Goal: Task Accomplishment & Management: Use online tool/utility

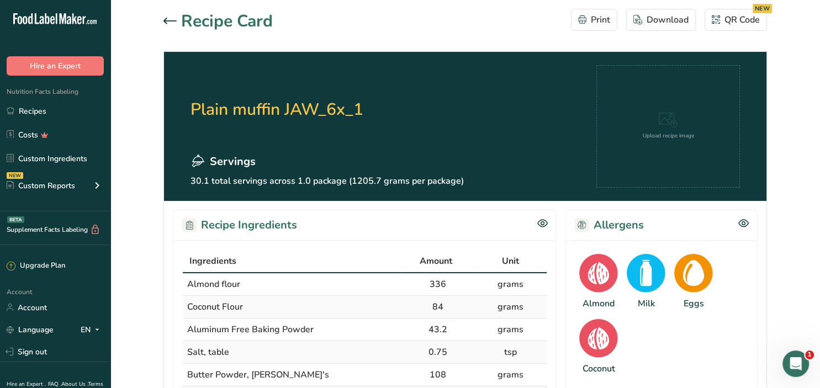
click at [166, 22] on icon at bounding box center [170, 21] width 13 height 7
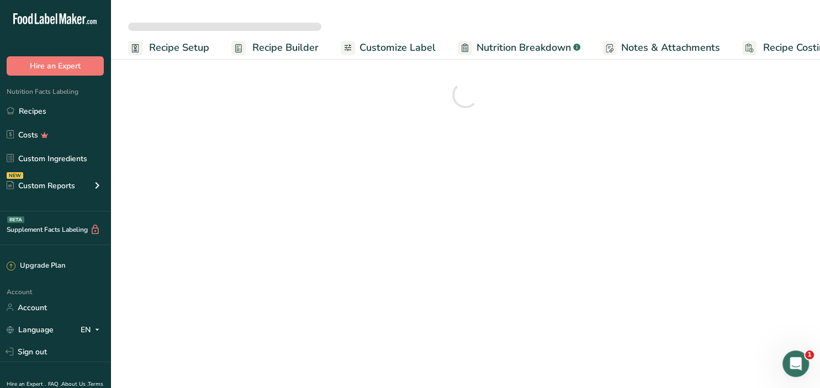
click at [303, 48] on span "Recipe Builder" at bounding box center [285, 47] width 66 height 15
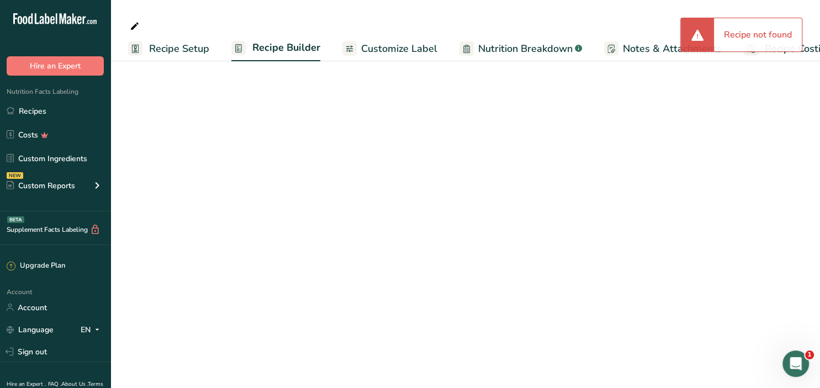
click at [532, 49] on span "Nutrition Breakdown" at bounding box center [525, 48] width 94 height 15
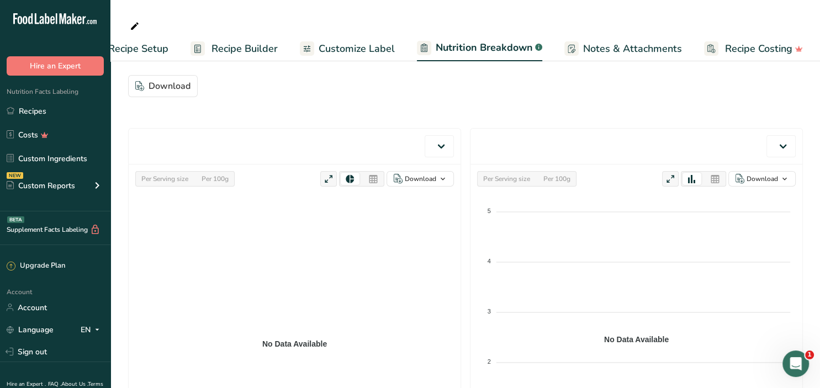
click at [128, 25] on span at bounding box center [134, 26] width 13 height 13
click at [36, 109] on link "Recipes" at bounding box center [55, 111] width 111 height 21
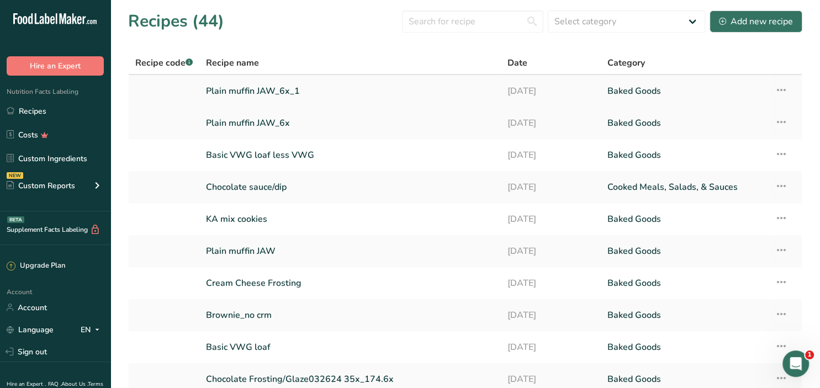
click at [240, 89] on link "Plain muffin JAW_6x_1" at bounding box center [350, 91] width 288 height 23
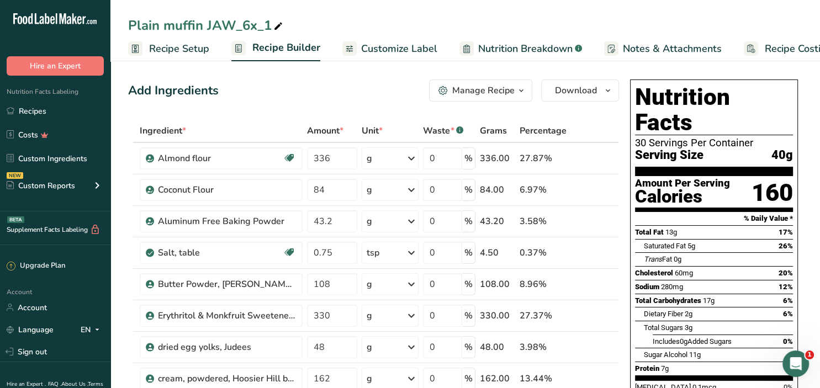
click at [528, 46] on span "Nutrition Breakdown" at bounding box center [525, 48] width 94 height 15
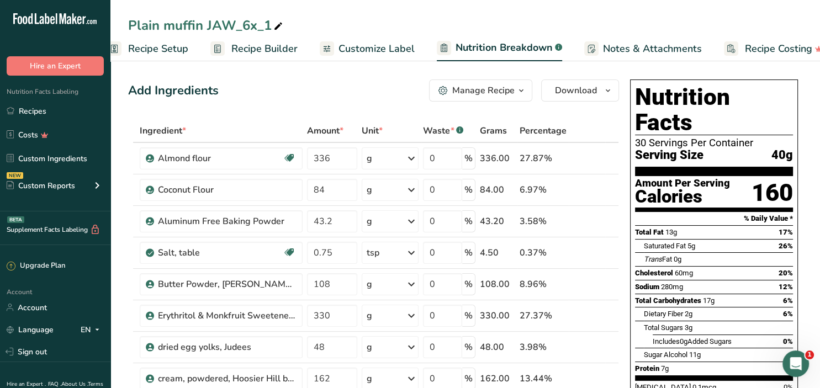
select select "Calories"
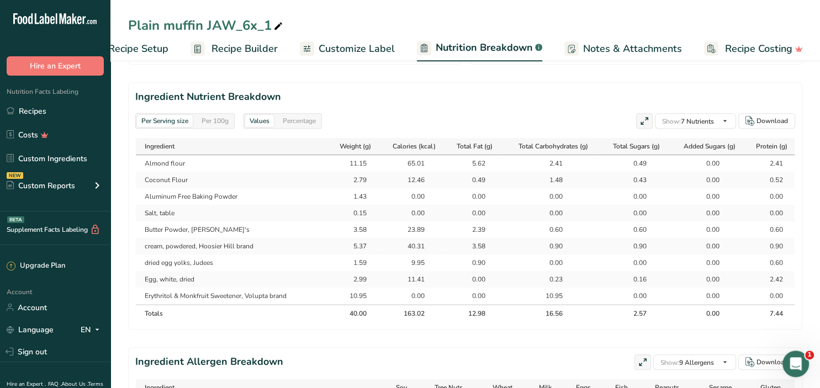
scroll to position [466, 0]
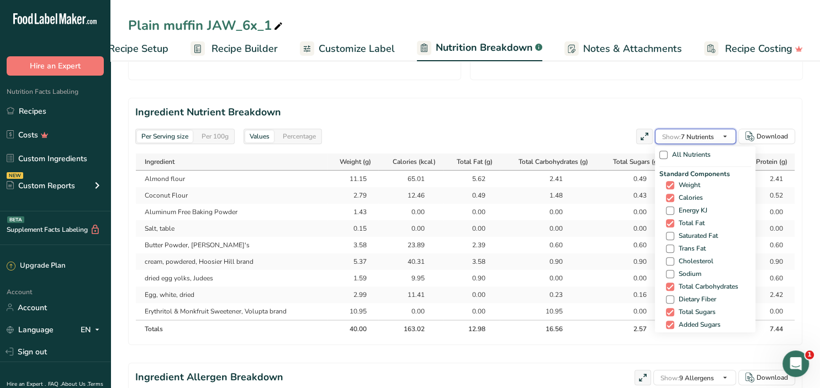
click at [726, 132] on icon "button" at bounding box center [725, 137] width 9 height 14
click at [666, 296] on span at bounding box center [670, 300] width 8 height 8
click at [666, 296] on input "Dietary Fiber" at bounding box center [669, 299] width 7 height 7
checkbox input "true"
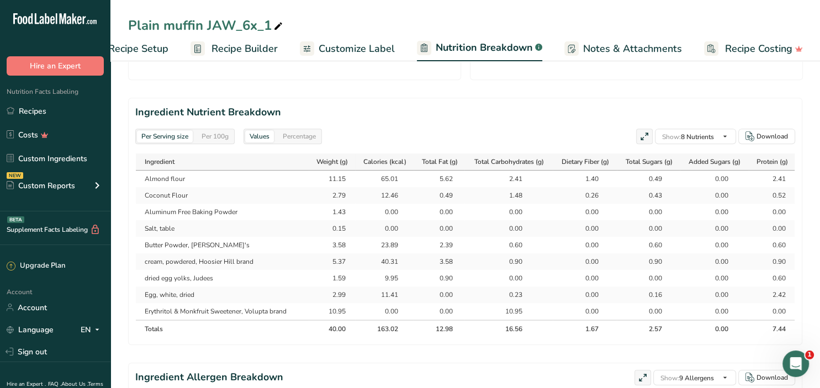
click at [702, 353] on div "Per Serving size Per 100g Download Total Calories 163 kcal Total Carbs 16.6 g T…" at bounding box center [465, 96] width 675 height 974
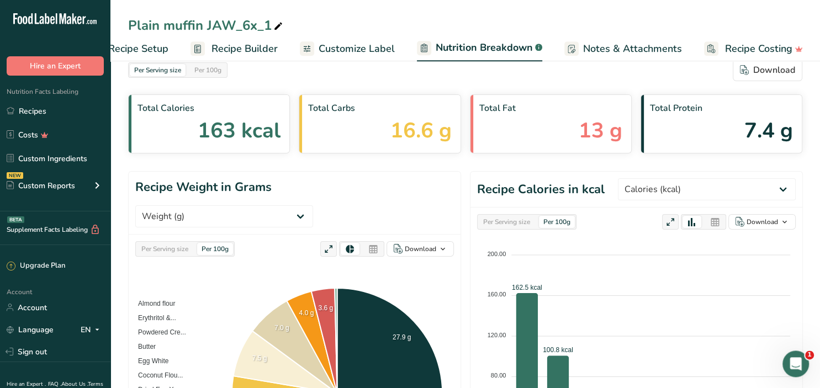
scroll to position [0, 0]
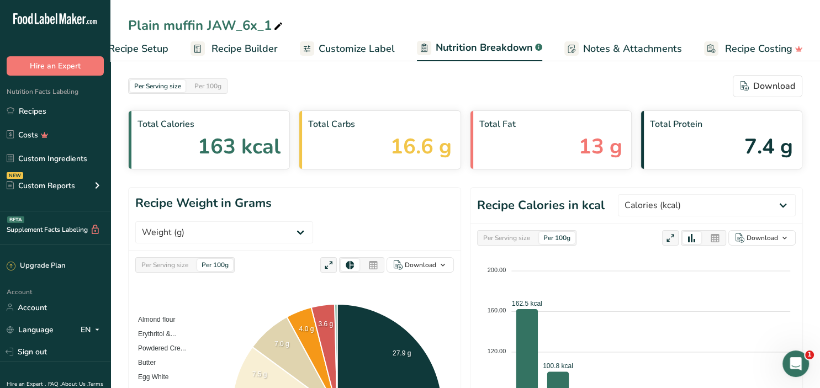
click at [251, 46] on span "Recipe Builder" at bounding box center [245, 48] width 66 height 15
